Goal: Information Seeking & Learning: Learn about a topic

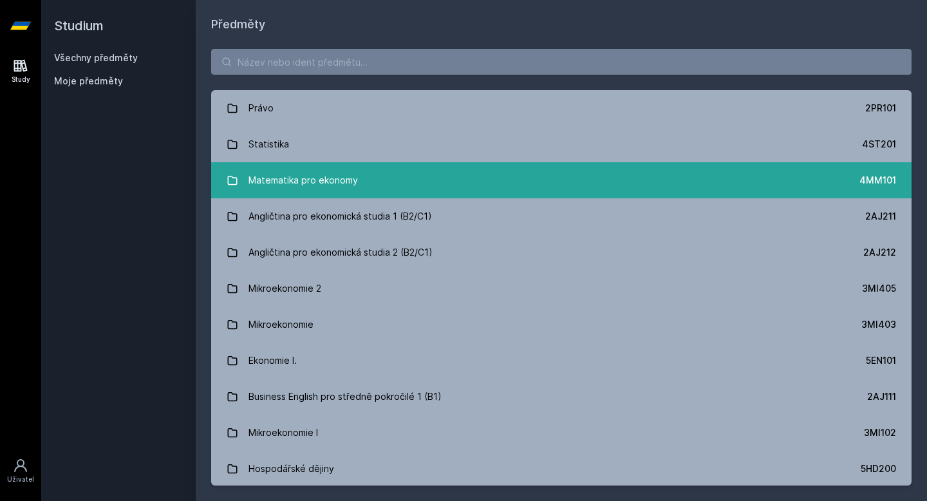
click at [330, 189] on div "Matematika pro ekonomy" at bounding box center [303, 180] width 109 height 26
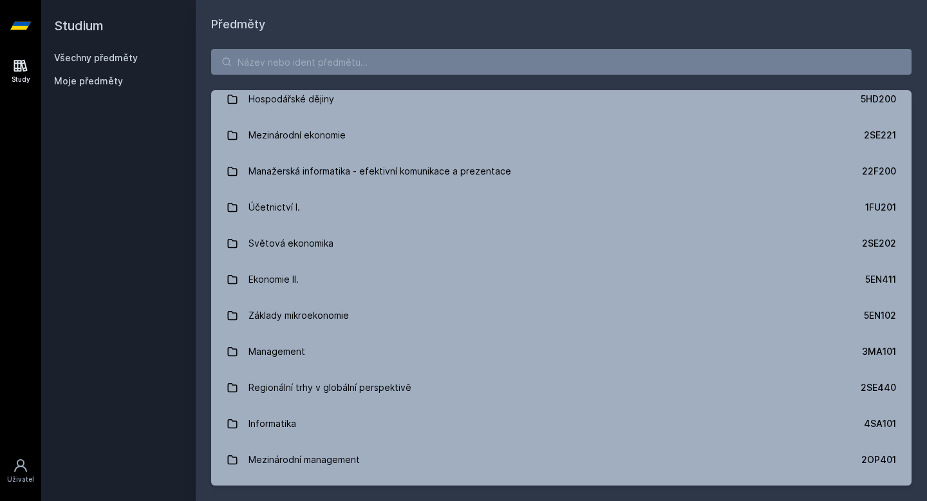
scroll to position [381, 0]
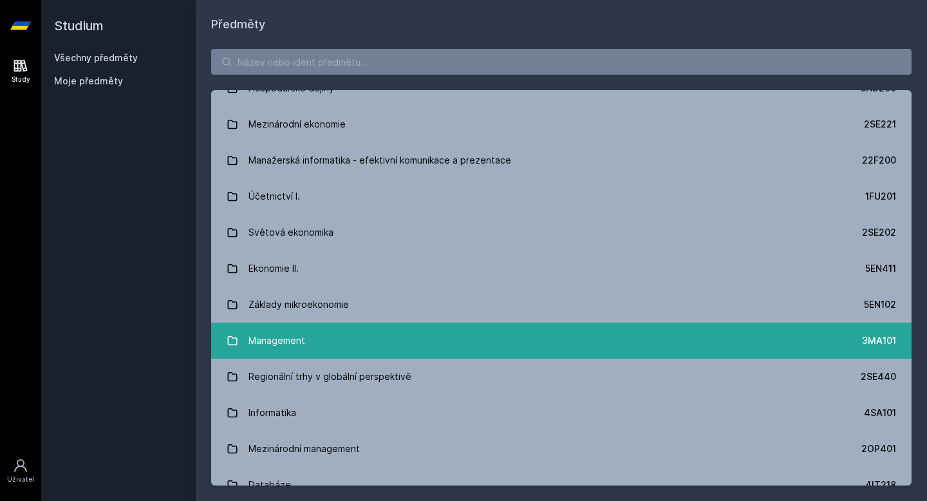
click at [363, 330] on link "Management 3MA101" at bounding box center [561, 341] width 701 height 36
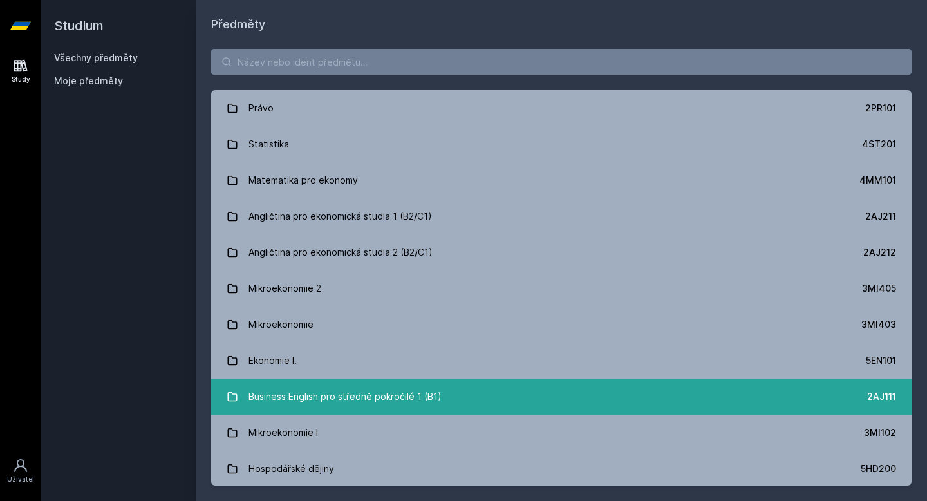
scroll to position [137, 0]
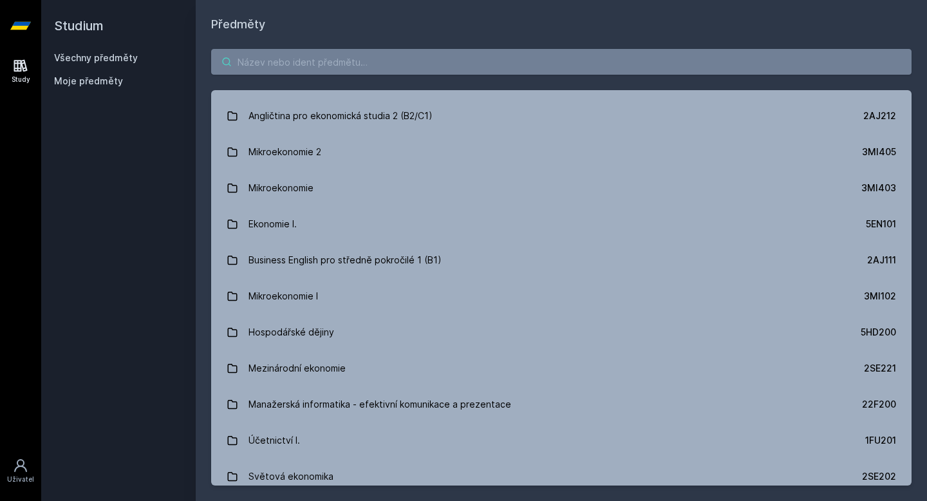
click at [321, 57] on input "search" at bounding box center [561, 62] width 701 height 26
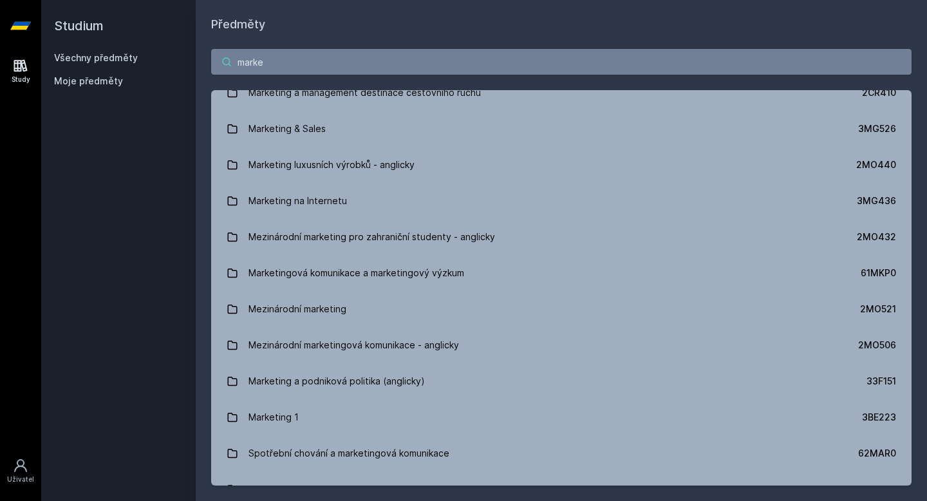
scroll to position [0, 0]
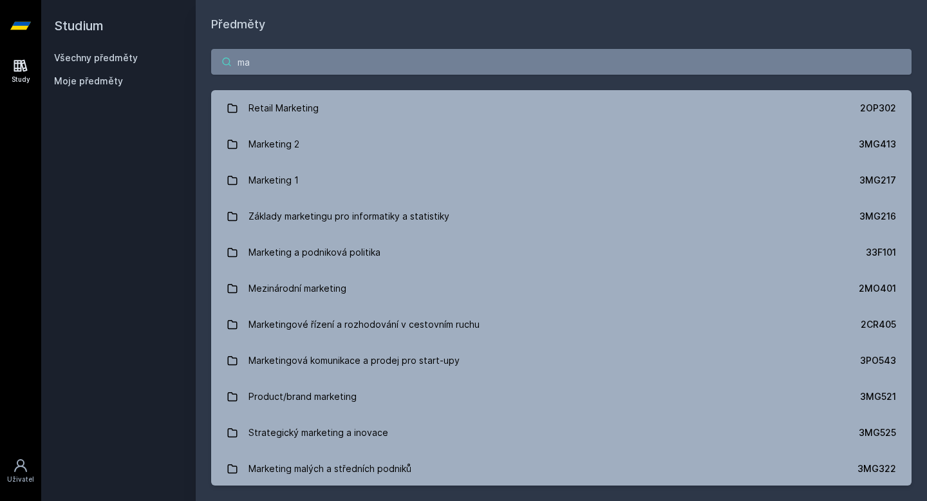
type input "m"
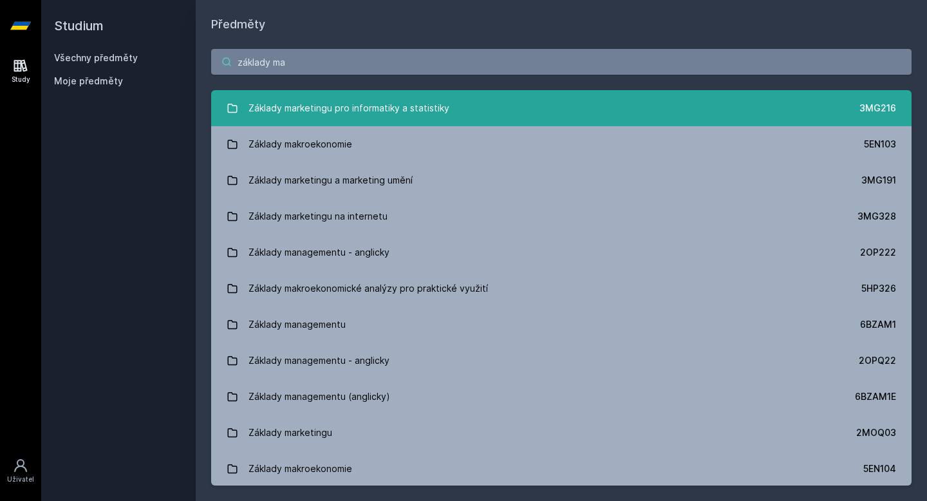
type input "základy ma"
click at [381, 97] on div "Základy marketingu pro informatiky a statistiky" at bounding box center [349, 108] width 201 height 26
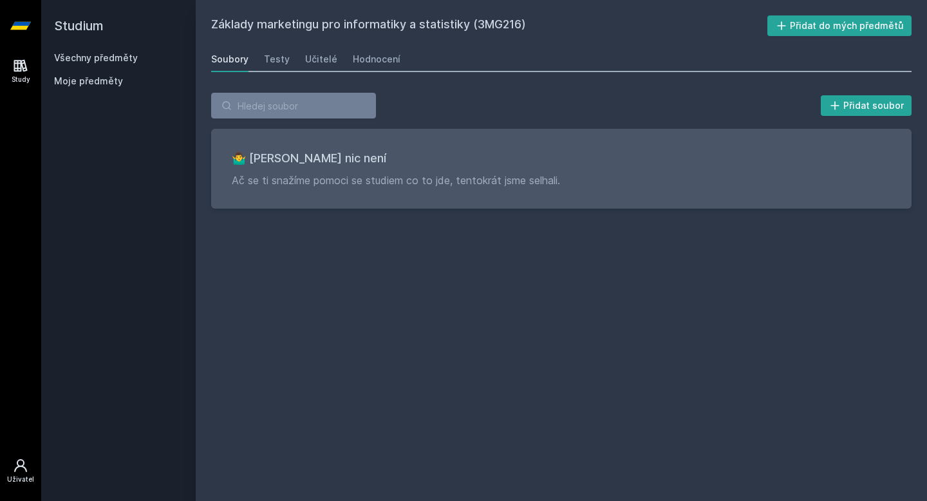
click at [10, 471] on link "Uživatel" at bounding box center [21, 471] width 36 height 39
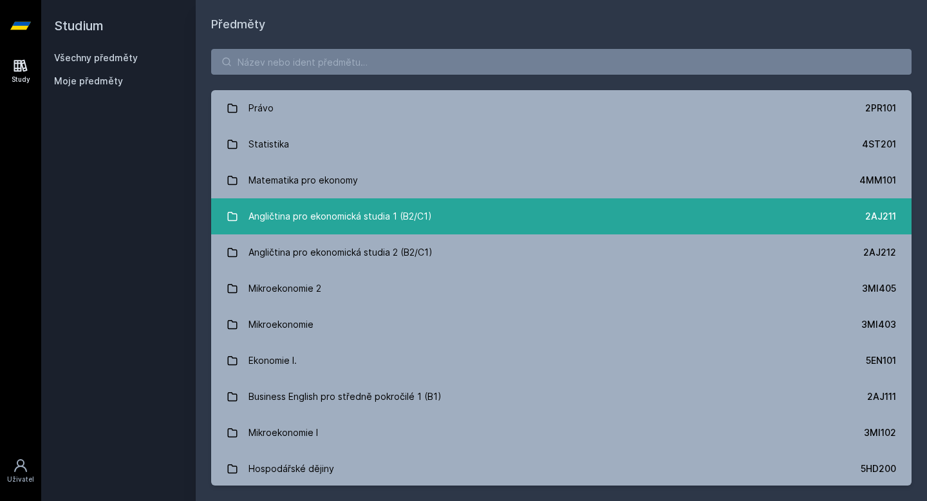
click at [334, 217] on div "Angličtina pro ekonomická studia 1 (B2/C1)" at bounding box center [341, 217] width 184 height 26
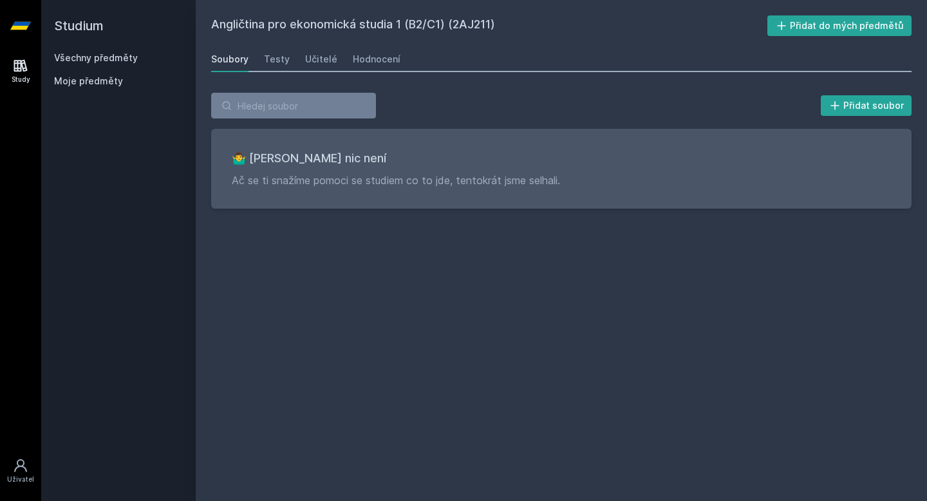
click at [86, 22] on h2 "Studium" at bounding box center [118, 26] width 129 height 52
click at [9, 29] on link at bounding box center [20, 26] width 41 height 52
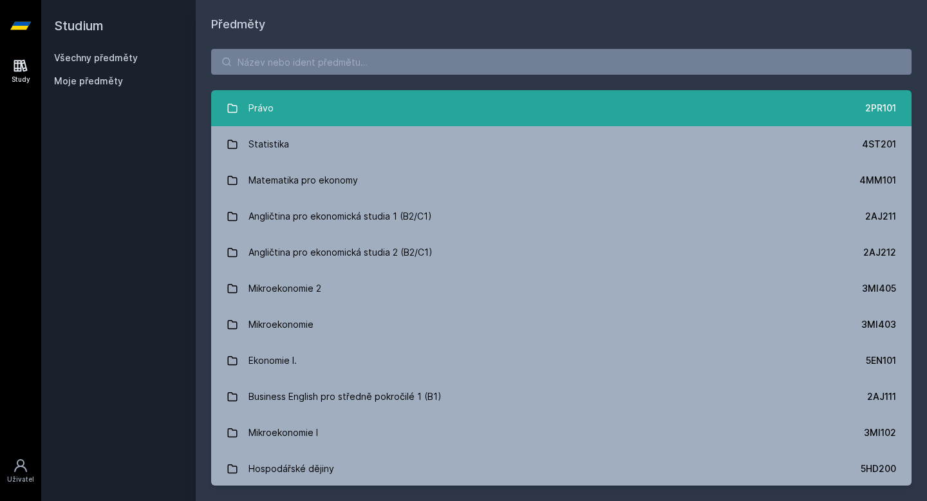
click at [328, 109] on link "Právo 2PR101" at bounding box center [561, 108] width 701 height 36
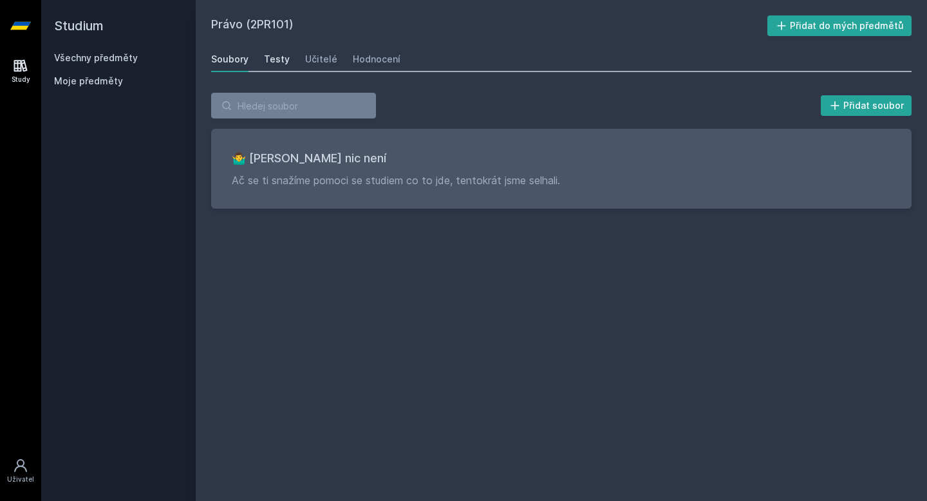
click at [274, 62] on div "Testy" at bounding box center [277, 59] width 26 height 13
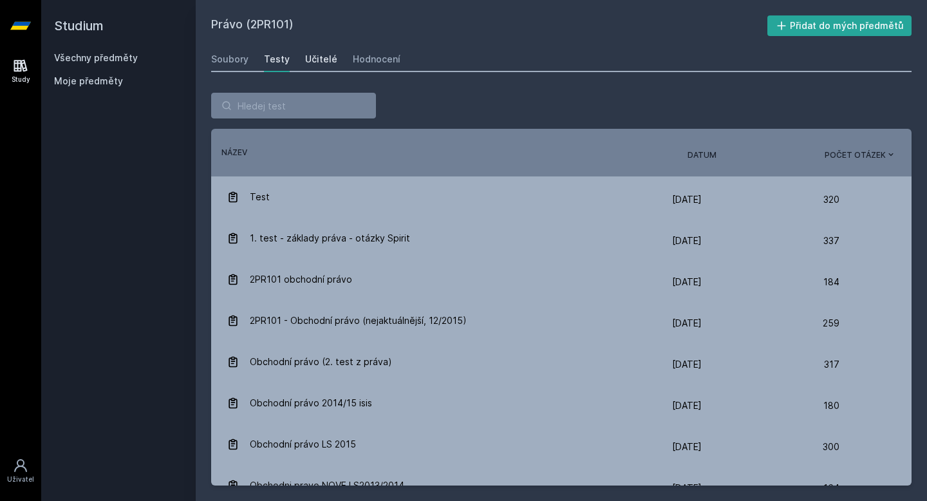
click at [312, 53] on div "Učitelé" at bounding box center [321, 59] width 32 height 13
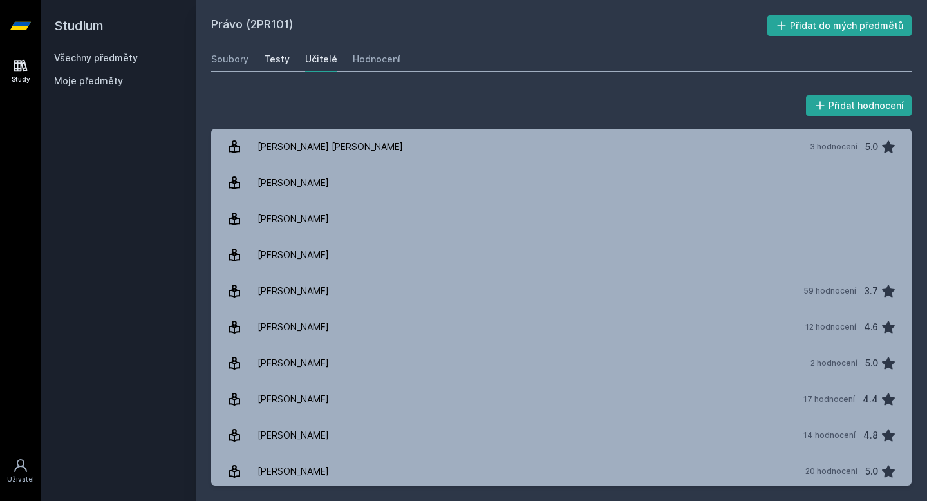
click at [281, 57] on div "Testy" at bounding box center [277, 59] width 26 height 13
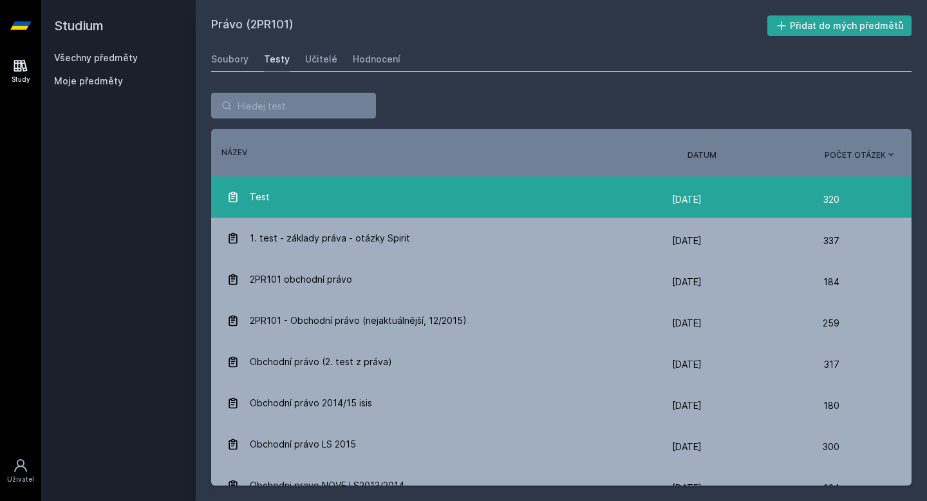
click at [313, 202] on div "Test" at bounding box center [450, 197] width 446 height 26
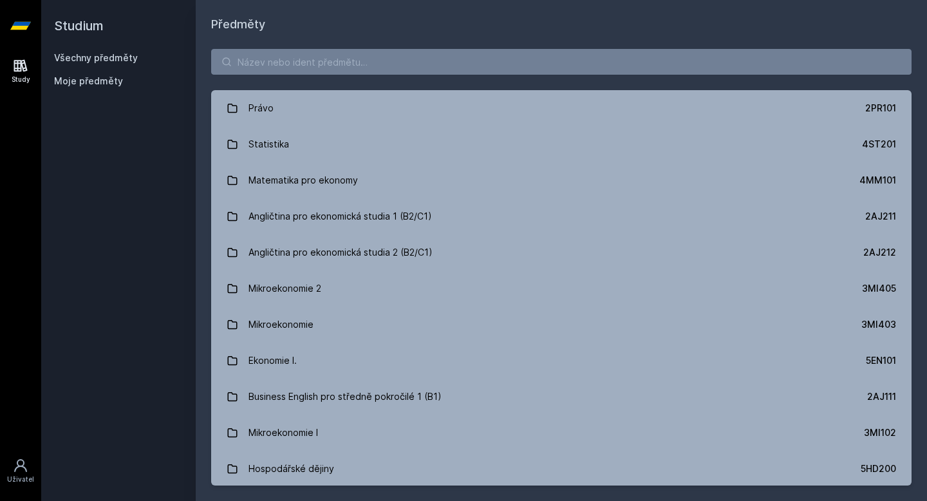
click at [83, 77] on span "Moje předměty" at bounding box center [88, 81] width 69 height 13
click at [29, 77] on div "Study" at bounding box center [21, 80] width 19 height 10
click at [24, 469] on icon at bounding box center [20, 465] width 15 height 15
click at [14, 471] on icon at bounding box center [20, 465] width 13 height 13
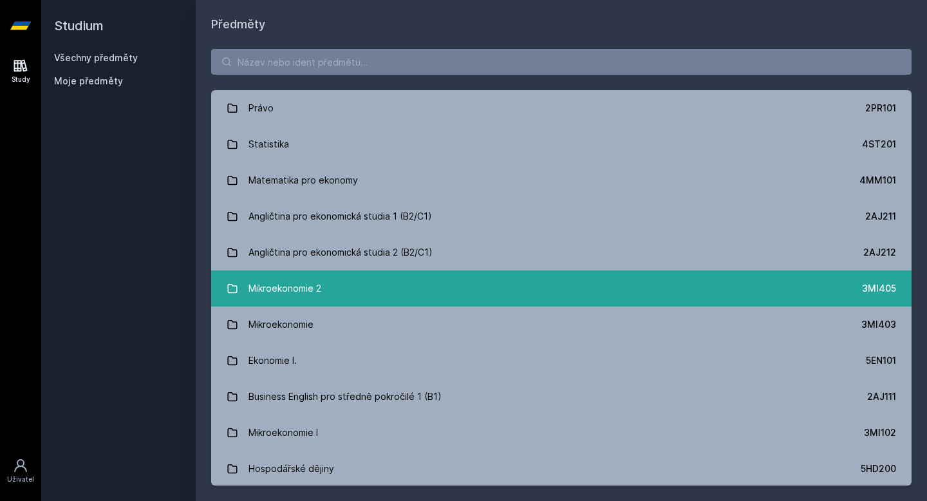
click at [329, 289] on link "Mikroekonomie 2 3MI405" at bounding box center [561, 289] width 701 height 36
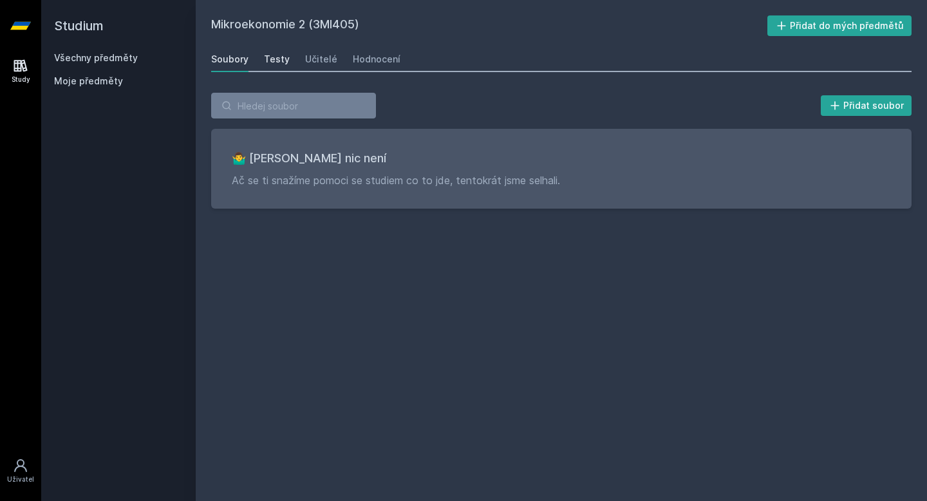
click at [271, 55] on div "Testy" at bounding box center [277, 59] width 26 height 13
click at [305, 55] on div "Učitelé" at bounding box center [321, 59] width 32 height 13
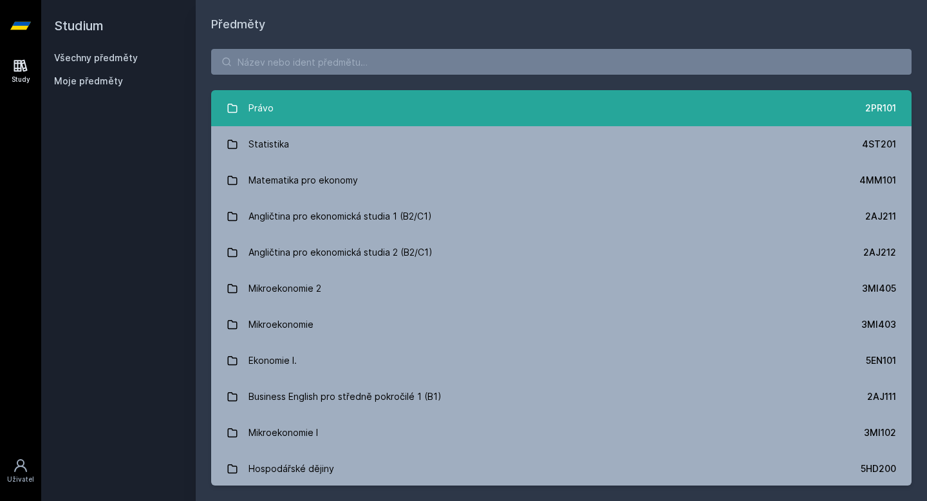
click at [292, 99] on link "Právo 2PR101" at bounding box center [561, 108] width 701 height 36
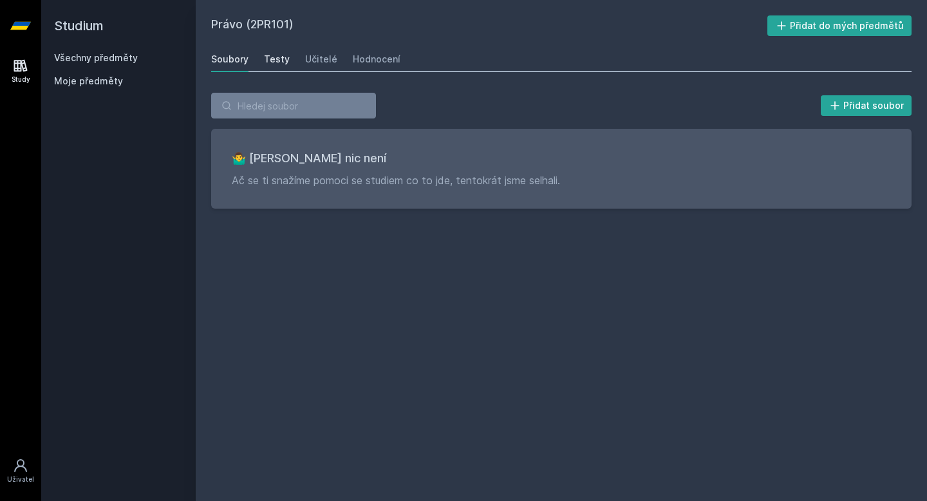
click at [277, 60] on div "Testy" at bounding box center [277, 59] width 26 height 13
